Goal: Task Accomplishment & Management: Use online tool/utility

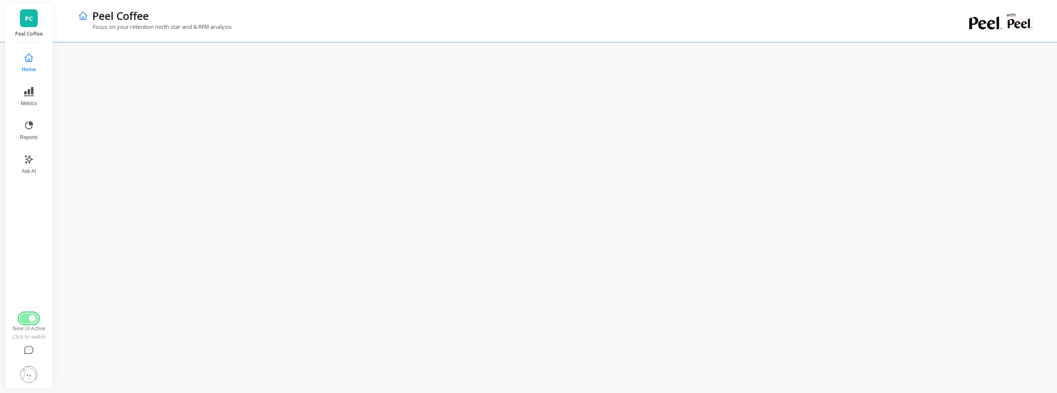
click at [28, 315] on button "Switch to Legacy UI" at bounding box center [28, 318] width 19 height 10
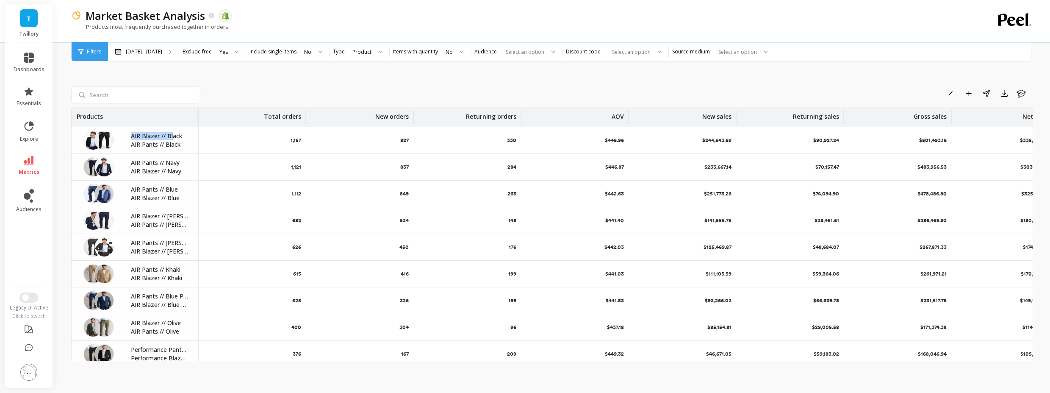
drag, startPoint x: 127, startPoint y: 131, endPoint x: 172, endPoint y: 133, distance: 45.0
click at [172, 133] on div "AIR Blazer // Black AIR Pants // Black" at bounding box center [135, 140] width 127 height 26
click at [176, 135] on p "AIR Blazer // Black" at bounding box center [159, 136] width 57 height 8
drag, startPoint x: 186, startPoint y: 135, endPoint x: 153, endPoint y: 140, distance: 33.1
click at [153, 140] on div "AIR Blazer // Black AIR Pants // Black" at bounding box center [162, 140] width 72 height 17
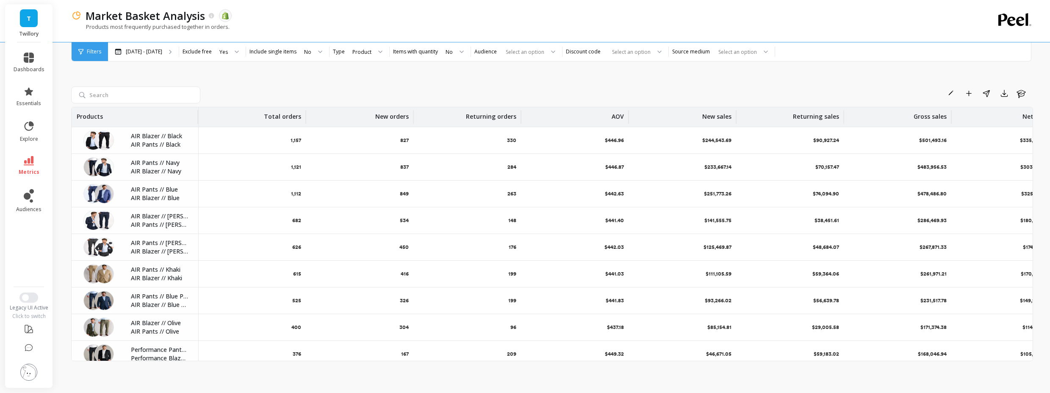
click at [144, 59] on div "Filters Filters Mar 15 - Sep 15 Exclude free Yes Include single items No Type P…" at bounding box center [551, 51] width 961 height 19
click at [146, 57] on div "Mar 15 - Sep 15" at bounding box center [143, 51] width 71 height 19
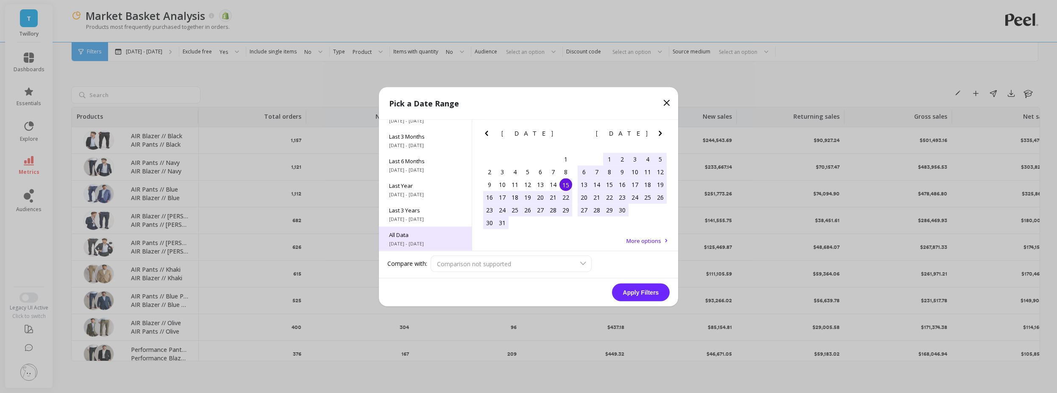
scroll to position [115, 0]
click at [416, 239] on span "9/1/2015 - 9/15/2025" at bounding box center [425, 242] width 72 height 7
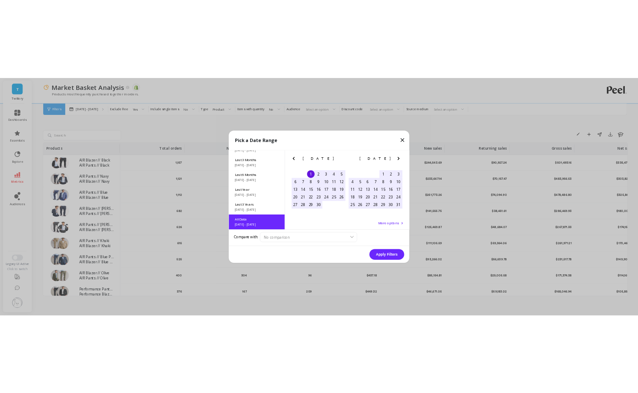
scroll to position [0, 0]
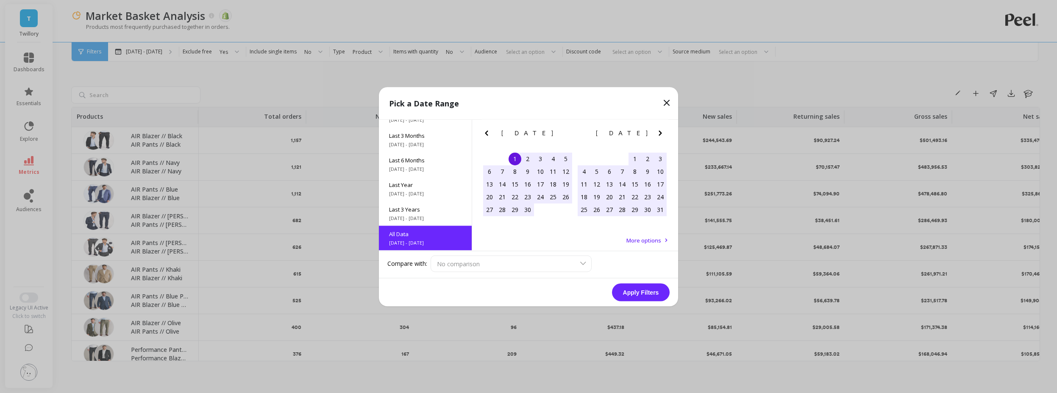
click at [619, 283] on button "Apply Filters" at bounding box center [641, 292] width 58 height 18
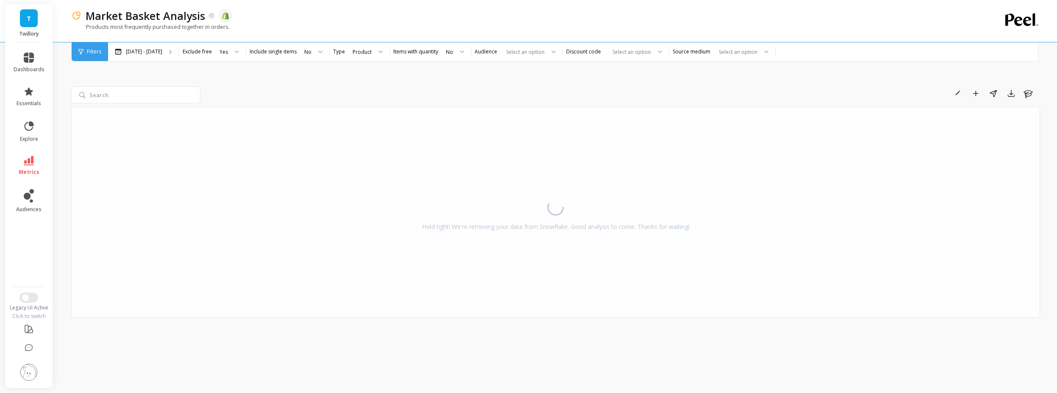
click at [203, 90] on div at bounding box center [137, 94] width 133 height 17
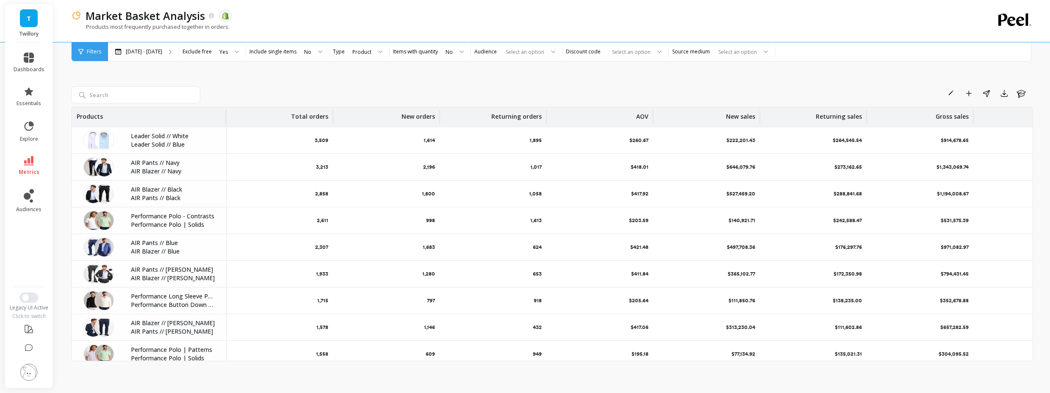
drag, startPoint x: 197, startPoint y: 119, endPoint x: 228, endPoint y: 117, distance: 30.2
click at [226, 117] on div at bounding box center [226, 117] width 2 height 14
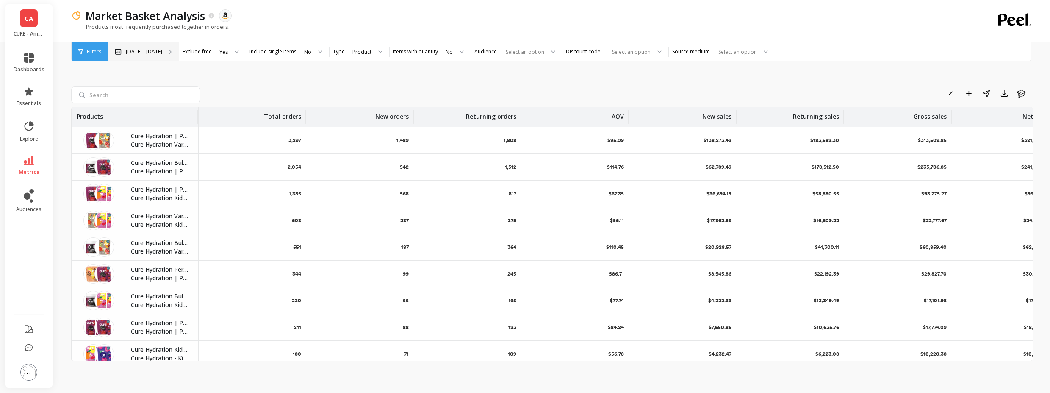
click at [171, 49] on div "[DATE] - [DATE]" at bounding box center [143, 51] width 71 height 19
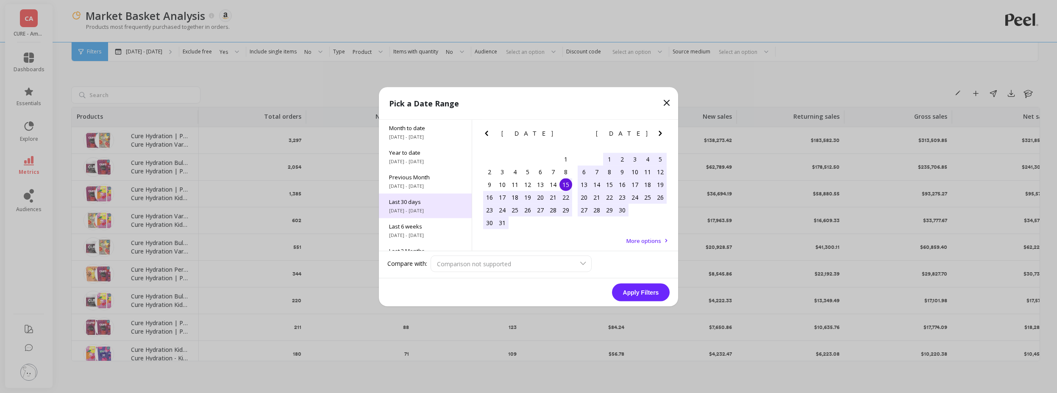
scroll to position [115, 0]
click at [426, 231] on span "All Data" at bounding box center [425, 234] width 72 height 8
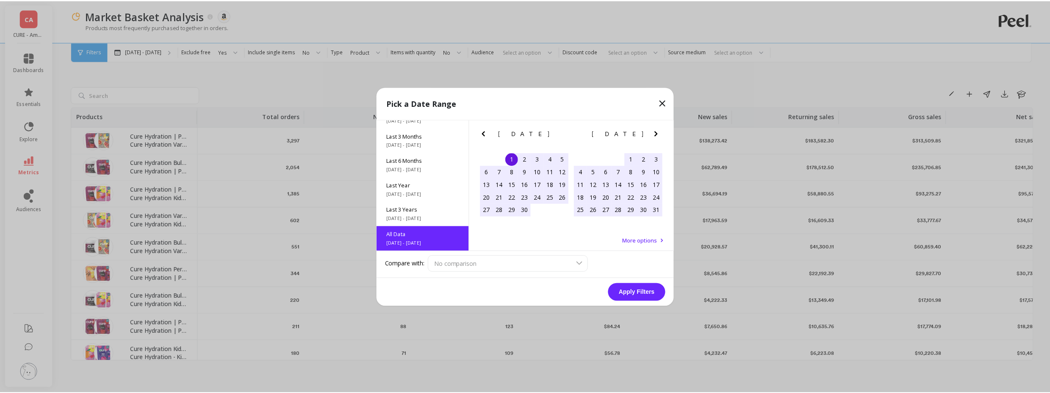
scroll to position [0, 0]
click at [629, 288] on button "Apply Filters" at bounding box center [641, 292] width 58 height 18
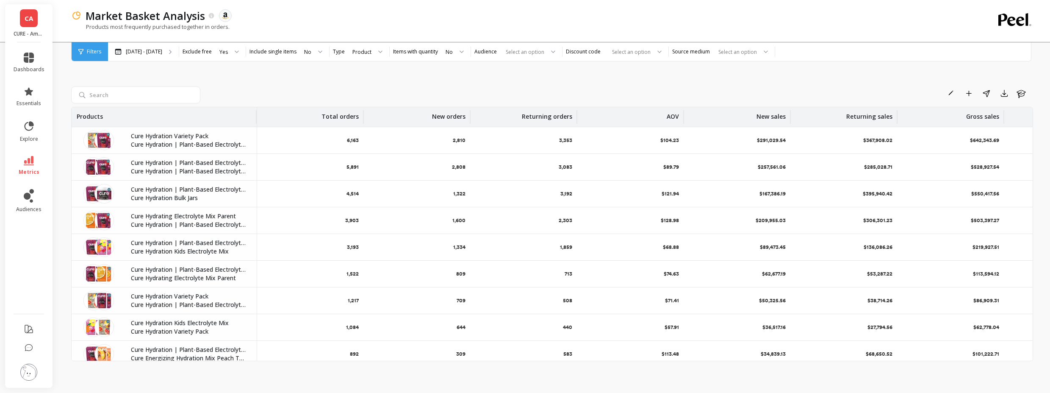
drag, startPoint x: 198, startPoint y: 115, endPoint x: 256, endPoint y: 111, distance: 58.6
click at [256, 111] on div at bounding box center [256, 117] width 2 height 14
